Goal: Check status: Check status

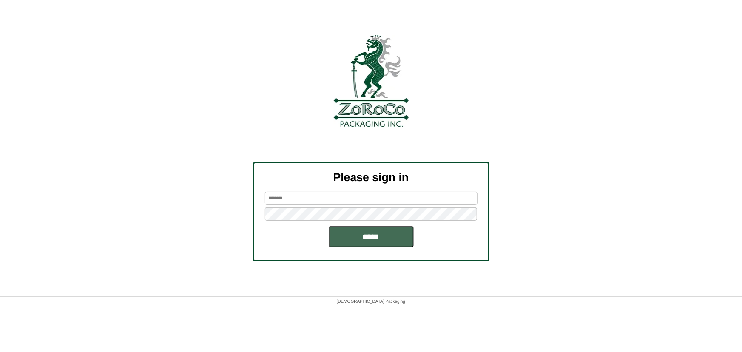
type input "******"
click at [397, 228] on input "*****" at bounding box center [371, 236] width 85 height 21
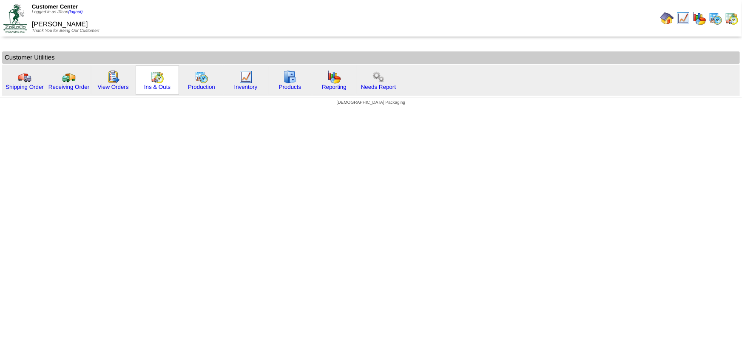
click at [162, 81] on img at bounding box center [158, 77] width 14 height 14
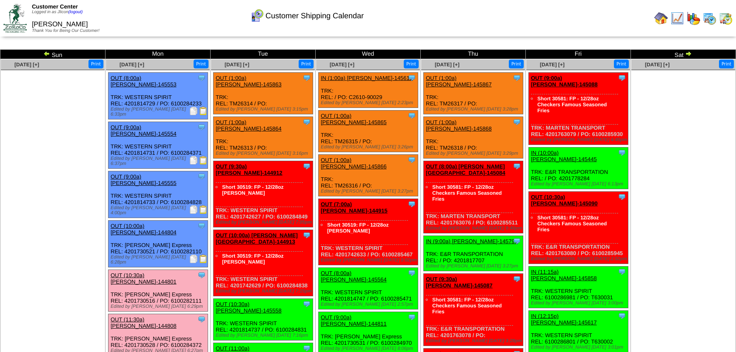
click at [44, 52] on img at bounding box center [46, 53] width 7 height 7
click at [45, 52] on img at bounding box center [46, 53] width 7 height 7
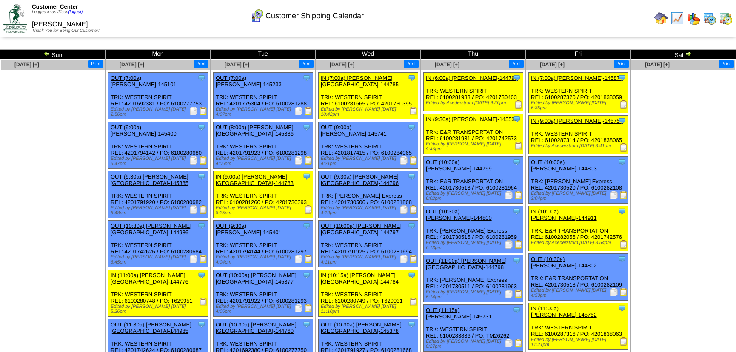
drag, startPoint x: 0, startPoint y: 0, endPoint x: 45, endPoint y: 52, distance: 69.1
click at [45, 52] on img at bounding box center [46, 53] width 7 height 7
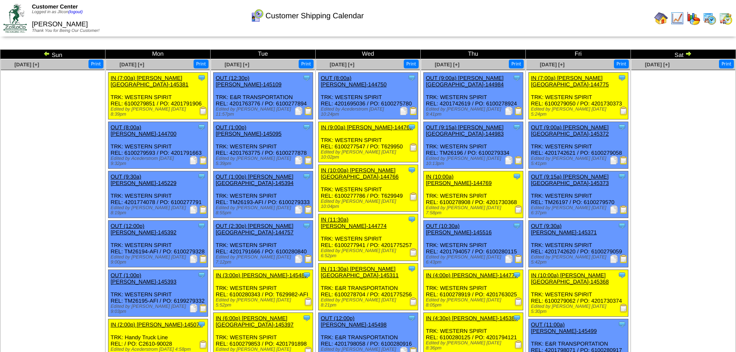
click at [45, 52] on img at bounding box center [46, 53] width 7 height 7
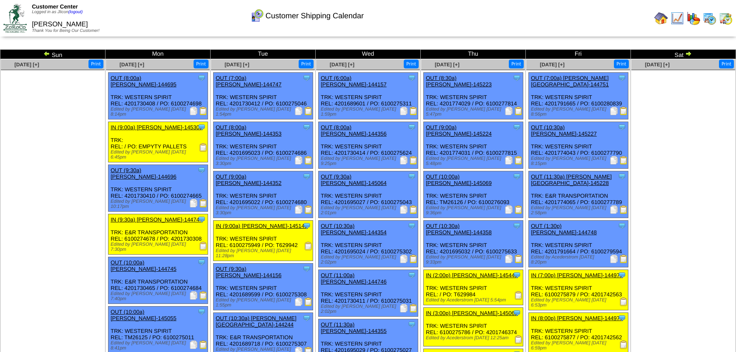
click at [46, 54] on img at bounding box center [46, 53] width 7 height 7
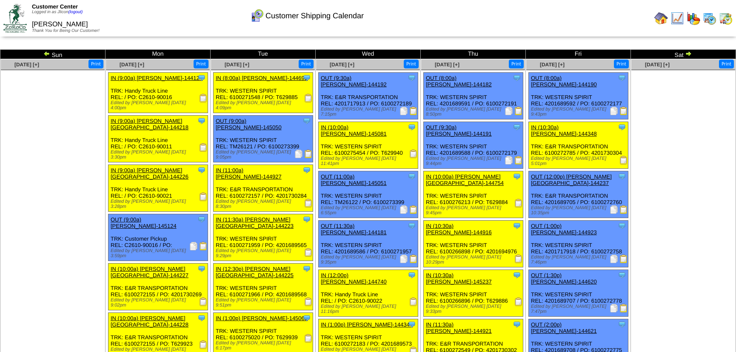
click at [695, 97] on ul at bounding box center [683, 134] width 104 height 128
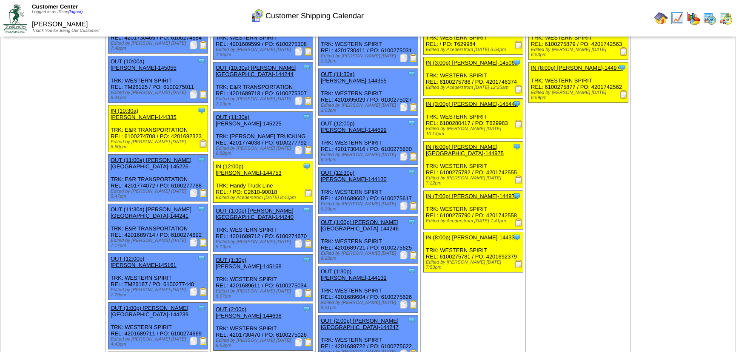
scroll to position [110, 0]
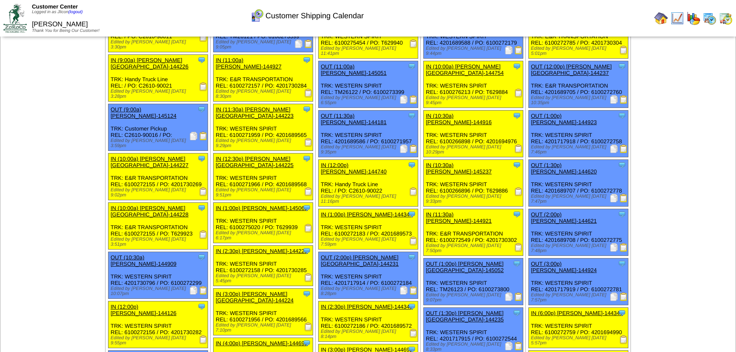
click at [201, 231] on img at bounding box center [203, 235] width 9 height 9
